Goal: Find specific page/section: Find specific page/section

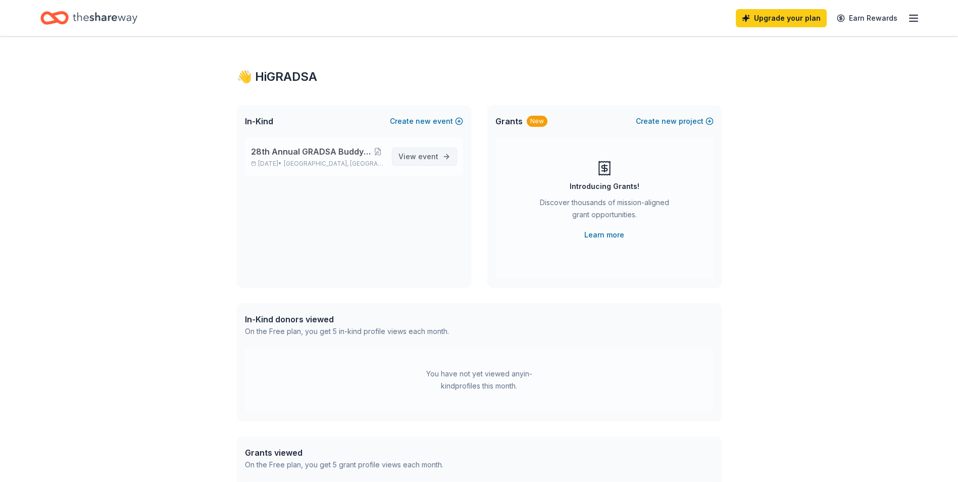
click at [419, 153] on span "event" at bounding box center [428, 156] width 20 height 9
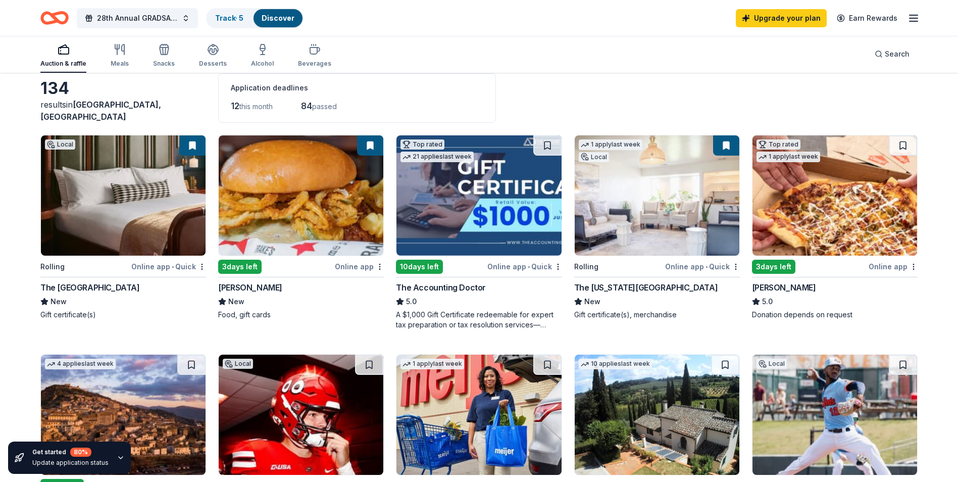
scroll to position [51, 0]
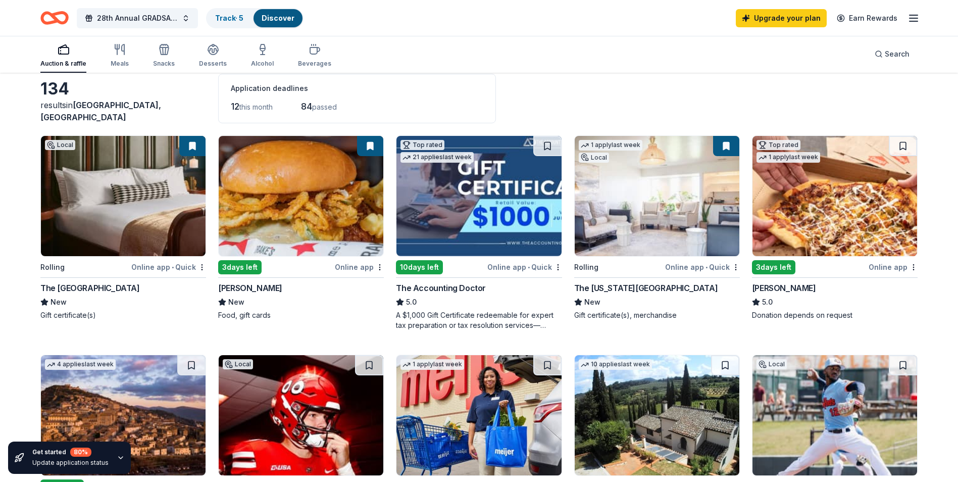
click at [99, 188] on img at bounding box center [123, 196] width 165 height 120
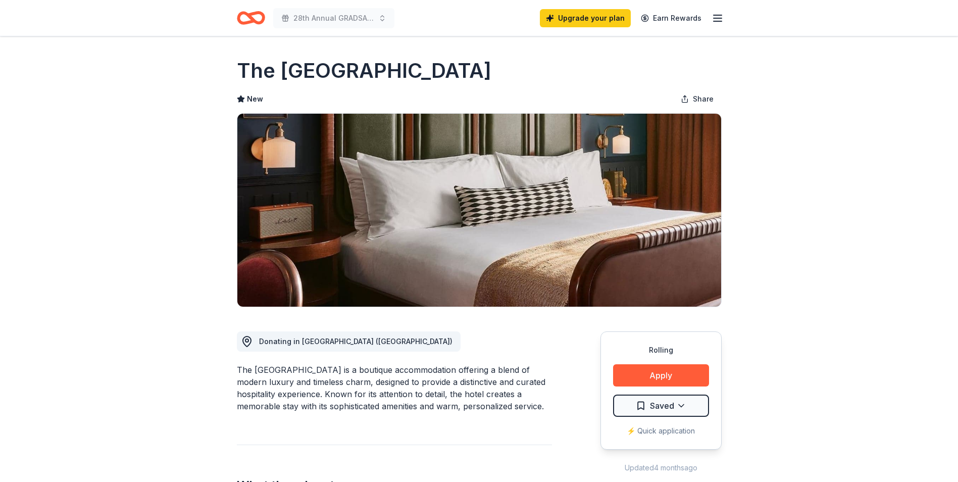
drag, startPoint x: 0, startPoint y: 0, endPoint x: 122, endPoint y: 177, distance: 215.0
